Goal: Download file/media

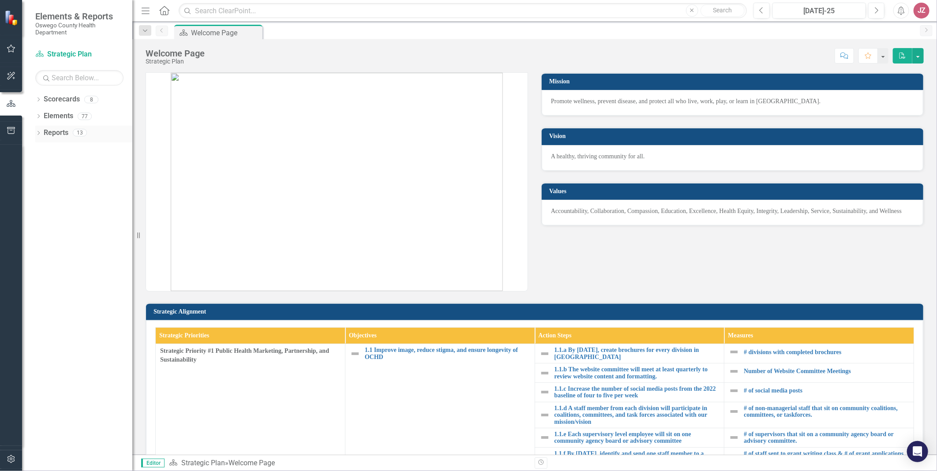
click at [42, 131] on div "Dropdown Reports 13" at bounding box center [83, 134] width 97 height 17
click at [42, 134] on div "Dropdown Reports 13" at bounding box center [83, 134] width 97 height 17
click at [38, 132] on icon "Dropdown" at bounding box center [38, 133] width 6 height 5
click at [40, 101] on icon "Dropdown" at bounding box center [38, 100] width 6 height 5
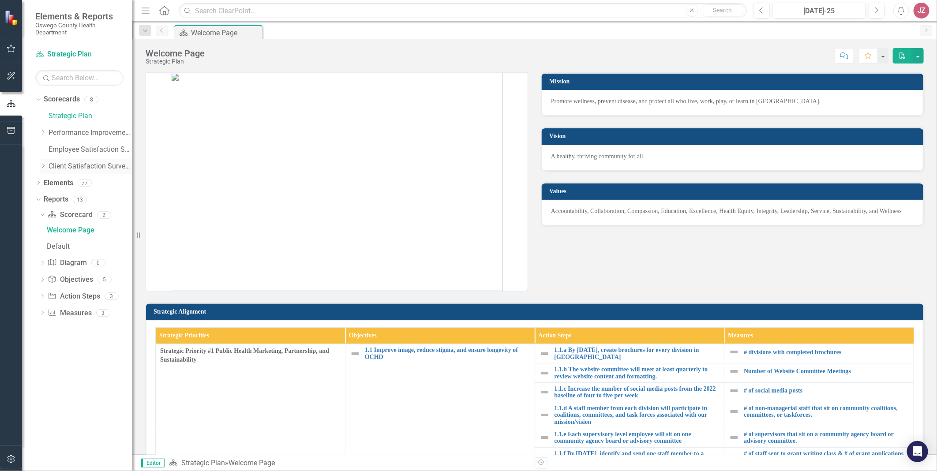
click at [49, 165] on link "Client Satisfaction Surveys" at bounding box center [91, 166] width 84 height 10
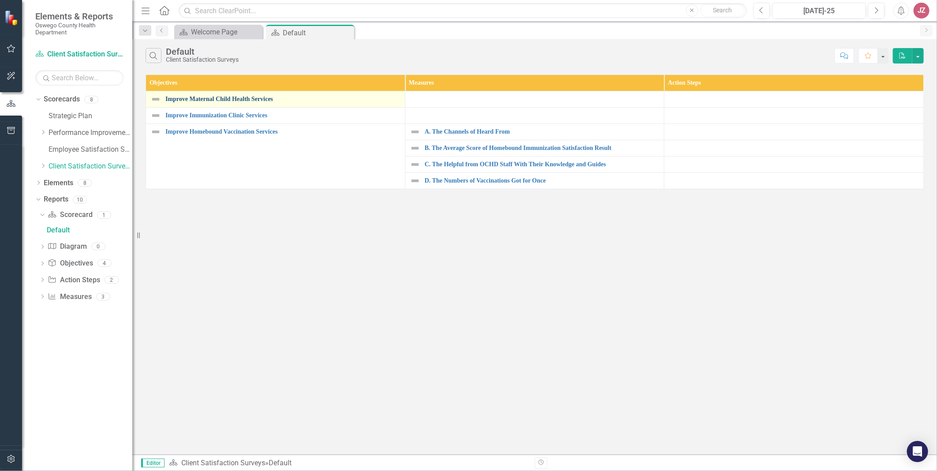
click at [231, 96] on link "Improve Maternal Child Health Services" at bounding box center [282, 99] width 235 height 7
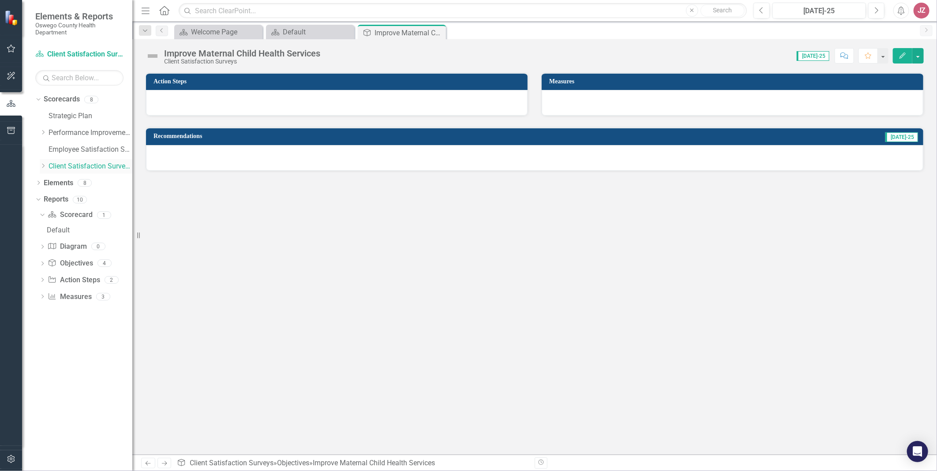
click at [46, 165] on icon "Dropdown" at bounding box center [43, 165] width 7 height 5
click at [65, 184] on link "MCH Services" at bounding box center [94, 183] width 75 height 10
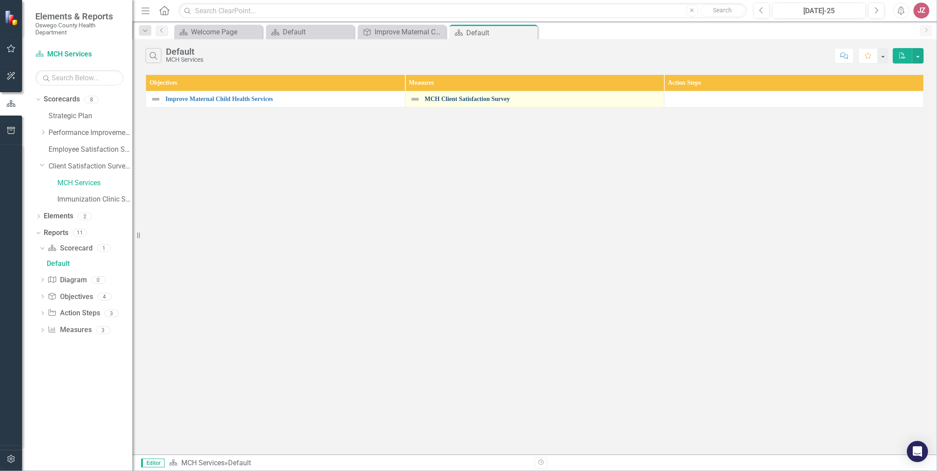
click at [462, 98] on link "MCH Client Satisfaction Survey" at bounding box center [542, 99] width 235 height 7
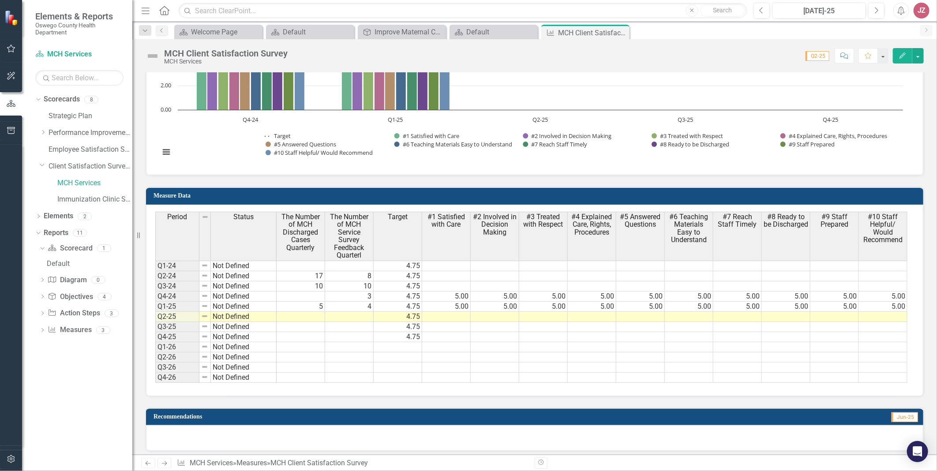
scroll to position [796, 0]
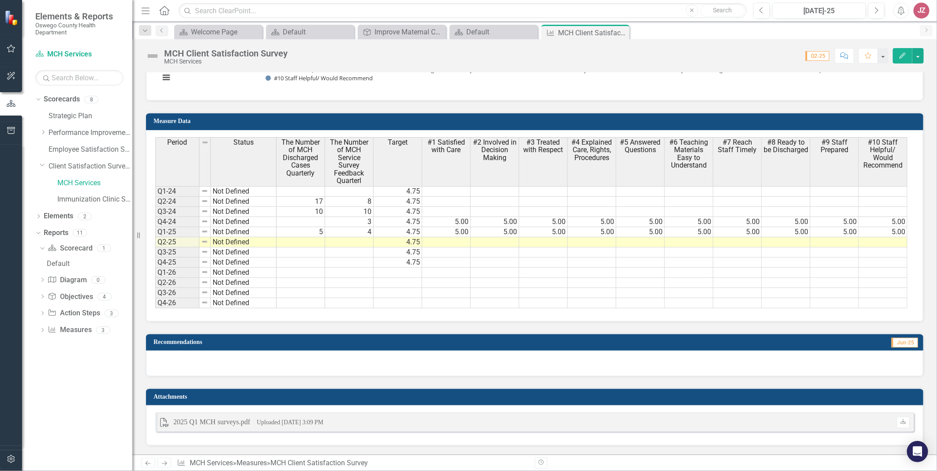
click at [246, 423] on div "2025 Q1 MCH surveys.pdf" at bounding box center [211, 422] width 77 height 10
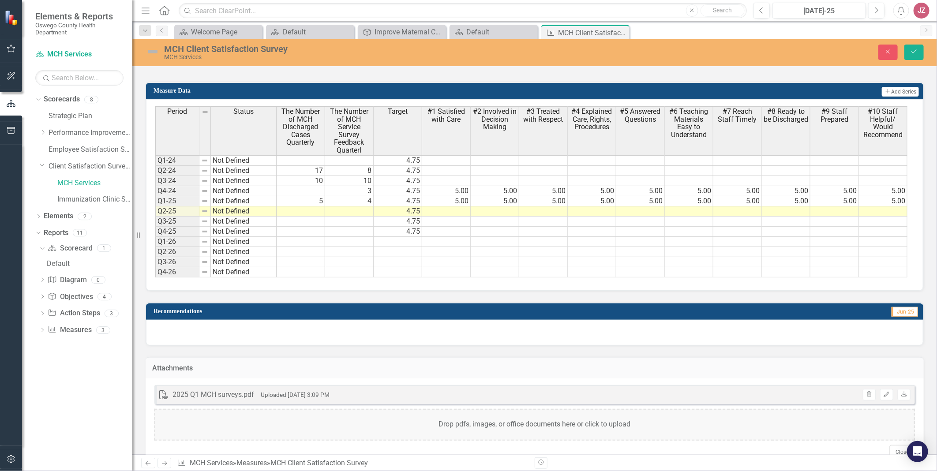
scroll to position [850, 0]
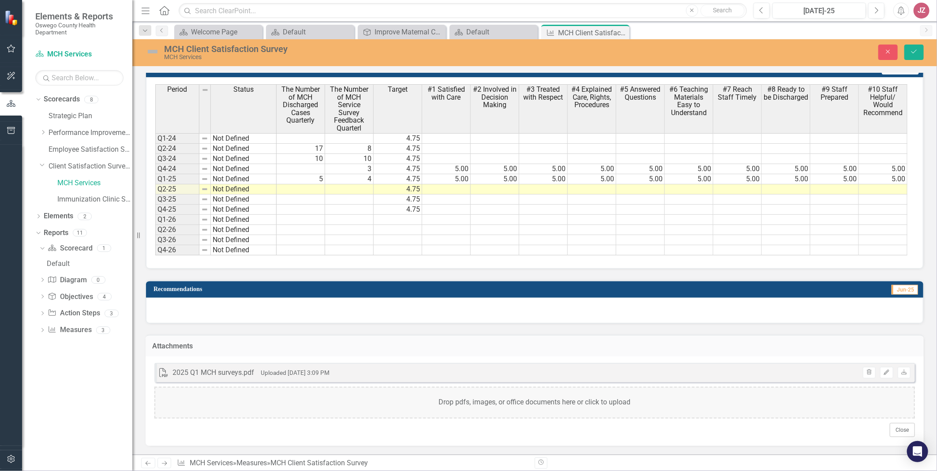
click at [330, 374] on small "Uploaded [DATE] 3:09 PM" at bounding box center [295, 372] width 69 height 7
click at [901, 372] on icon "Download" at bounding box center [904, 372] width 7 height 5
